Goal: Task Accomplishment & Management: Use online tool/utility

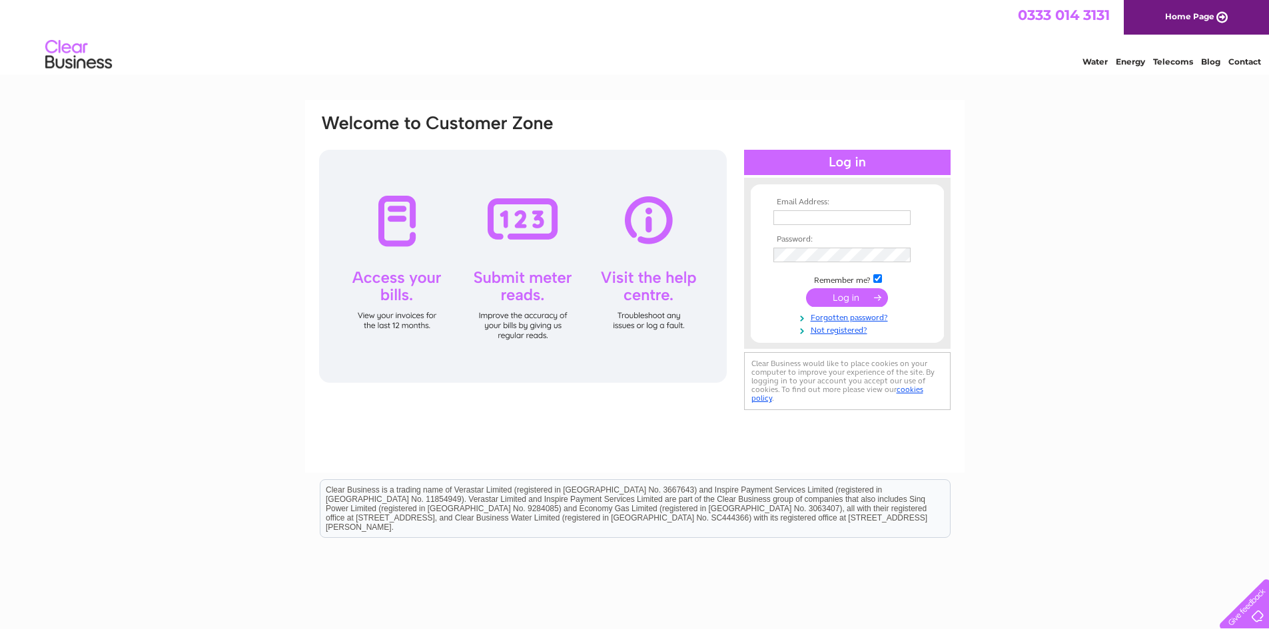
type input "[EMAIL_ADDRESS][DOMAIN_NAME]"
click at [839, 298] on input "submit" at bounding box center [847, 297] width 82 height 19
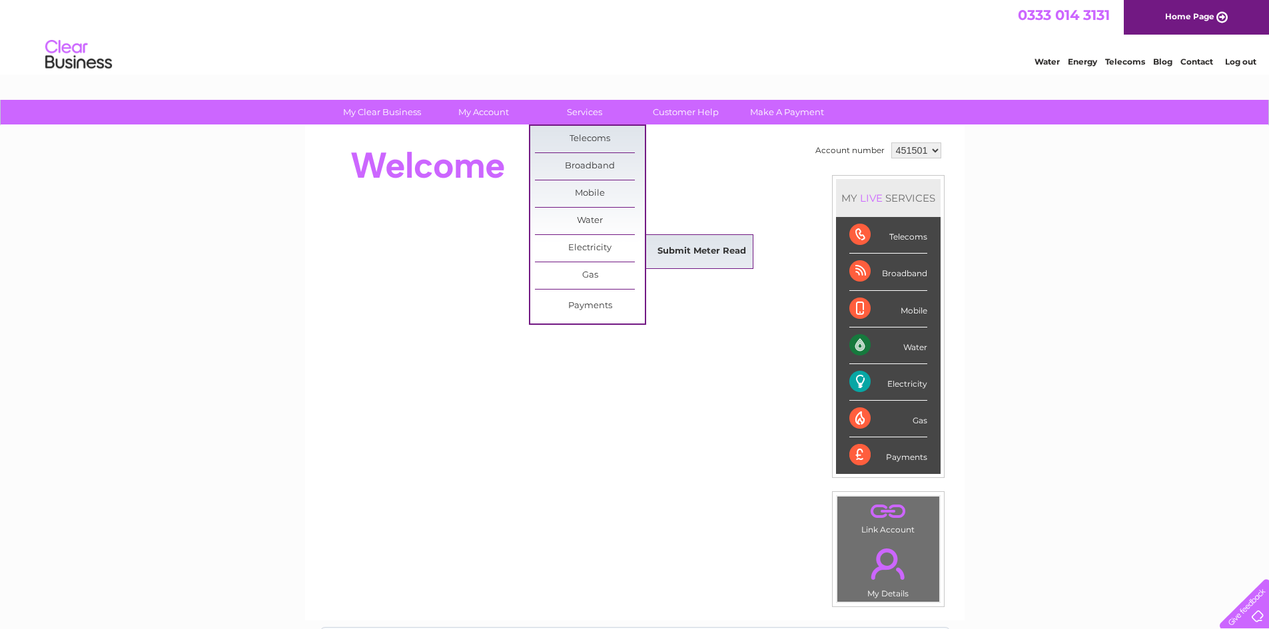
click at [671, 251] on link "Submit Meter Read" at bounding box center [702, 251] width 110 height 27
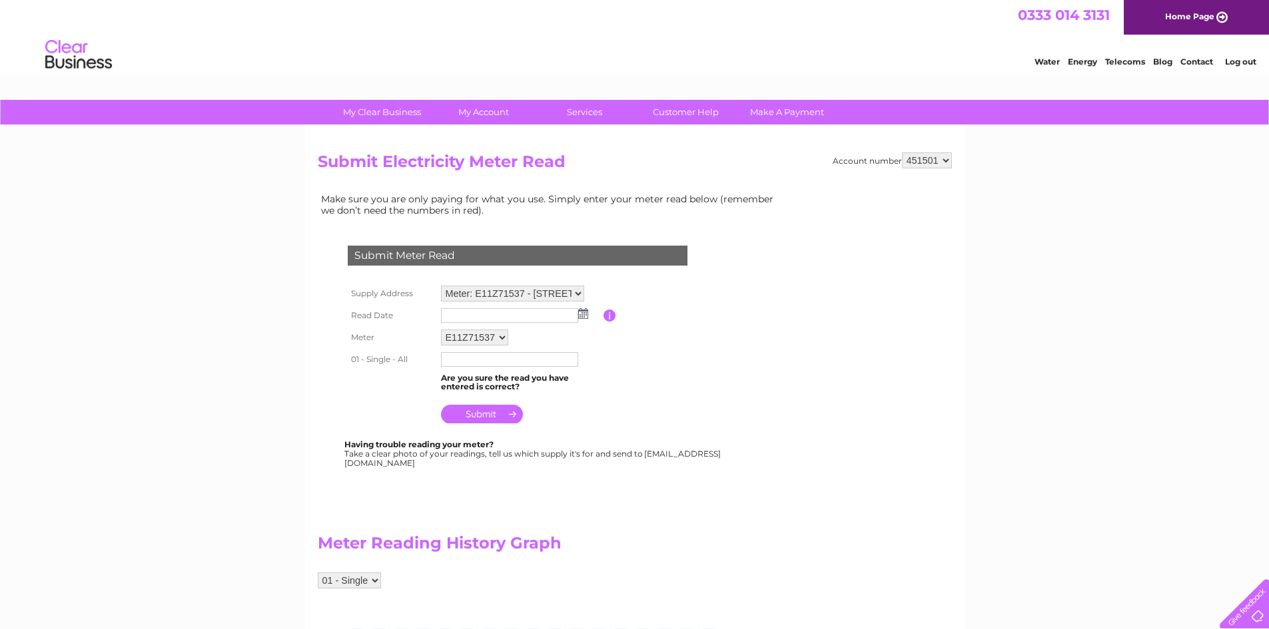
click at [550, 318] on input "text" at bounding box center [509, 315] width 137 height 15
click at [586, 318] on img at bounding box center [583, 313] width 10 height 11
click at [448, 387] on link "5" at bounding box center [453, 386] width 19 height 13
type input "2025/10/05"
click at [455, 362] on input "text" at bounding box center [509, 359] width 137 height 15
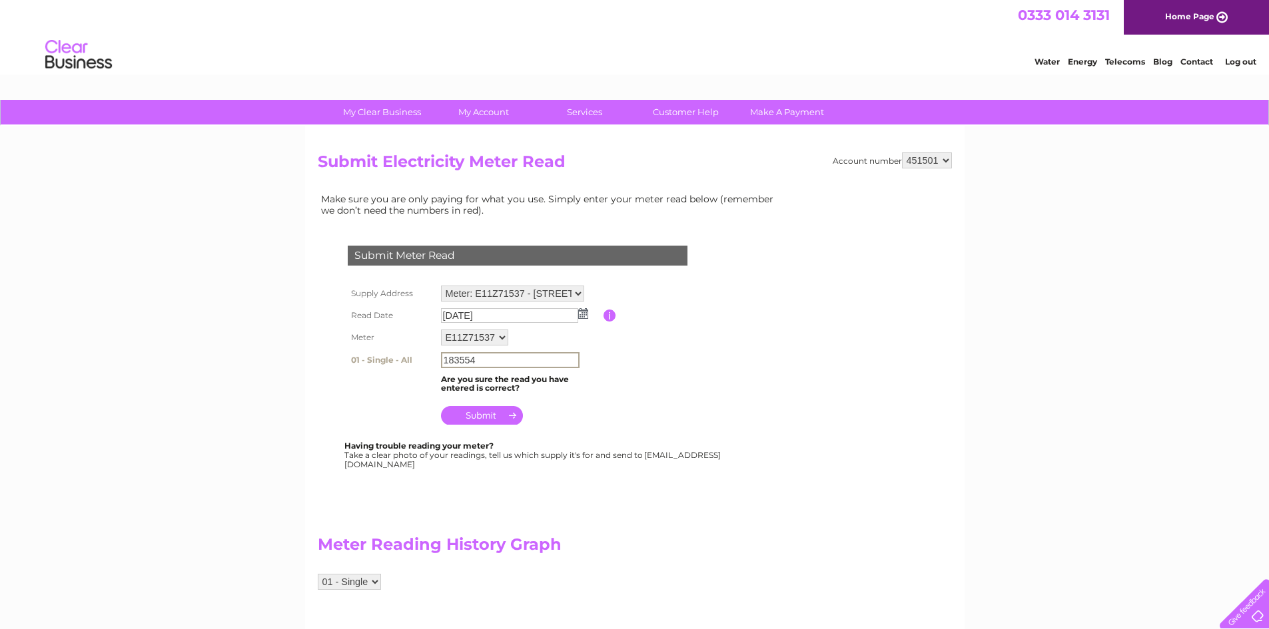
type input "183554"
click at [488, 420] on input "submit" at bounding box center [482, 415] width 82 height 19
